Goal: Check status

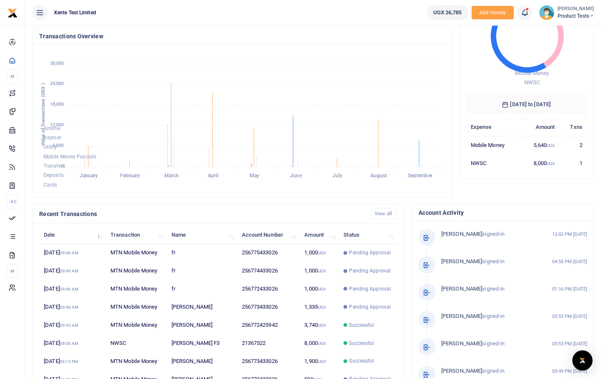
scroll to position [84, 0]
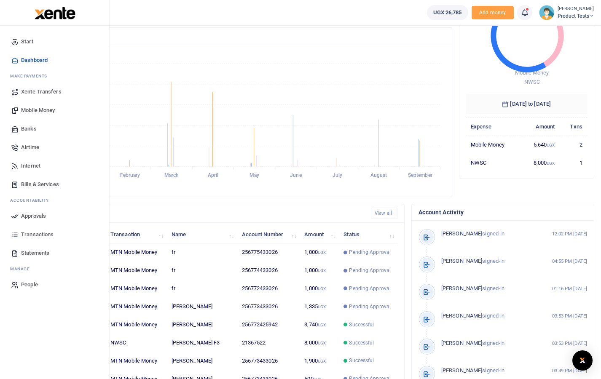
click at [26, 233] on span "Transactions" at bounding box center [37, 234] width 32 height 8
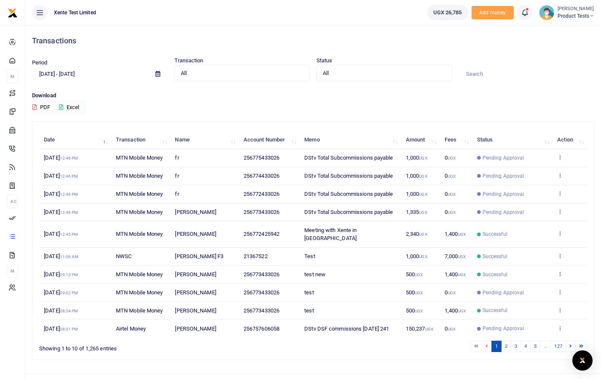
click at [371, 156] on span "DStv Total Subcommissions payable" at bounding box center [348, 158] width 88 height 6
click at [475, 231] on td "Successful" at bounding box center [512, 234] width 80 height 26
click at [562, 230] on icon at bounding box center [559, 233] width 5 height 6
click at [545, 244] on link "View details" at bounding box center [529, 243] width 67 height 12
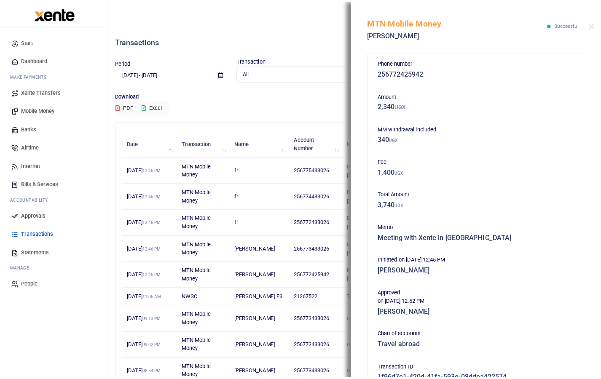
scroll to position [96, 0]
